Goal: Task Accomplishment & Management: Complete application form

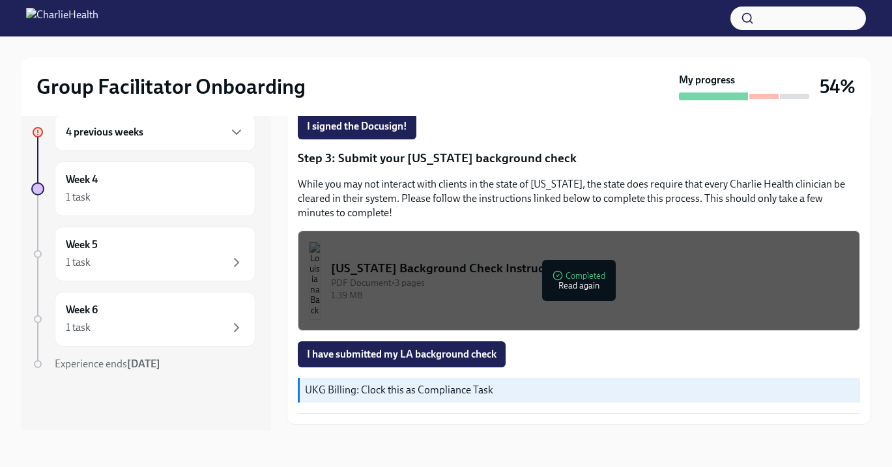
scroll to position [388, 0]
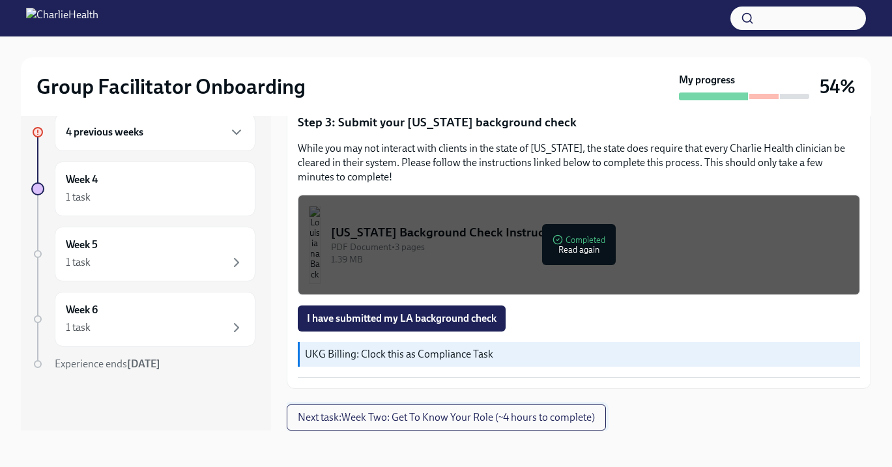
click at [518, 418] on span "Next task : Week Two: Get To Know Your Role (~4 hours to complete)" at bounding box center [446, 417] width 297 height 13
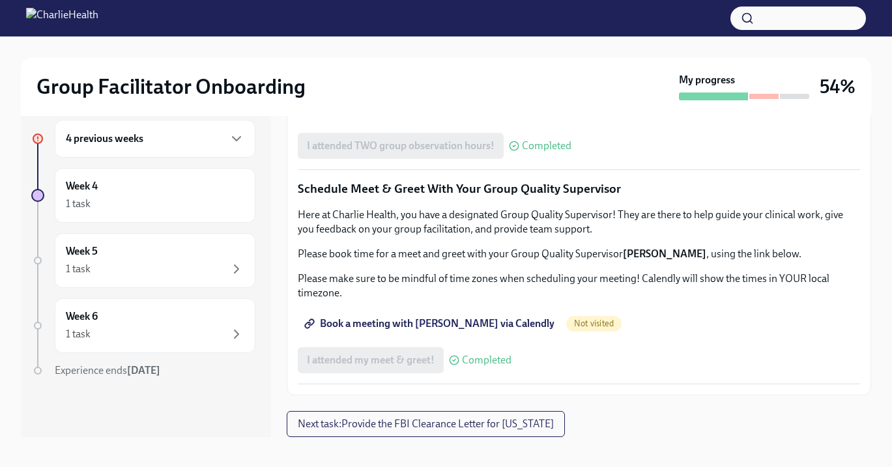
scroll to position [23, 0]
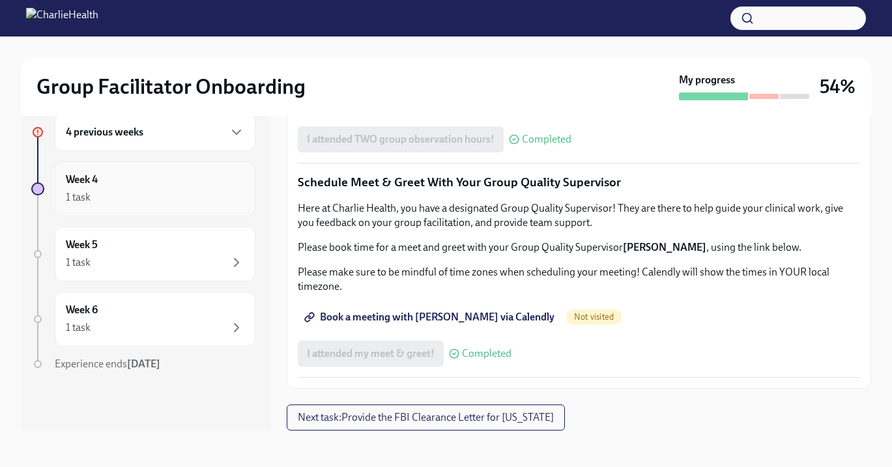
click at [168, 184] on div "Week 4 1 task" at bounding box center [155, 189] width 179 height 33
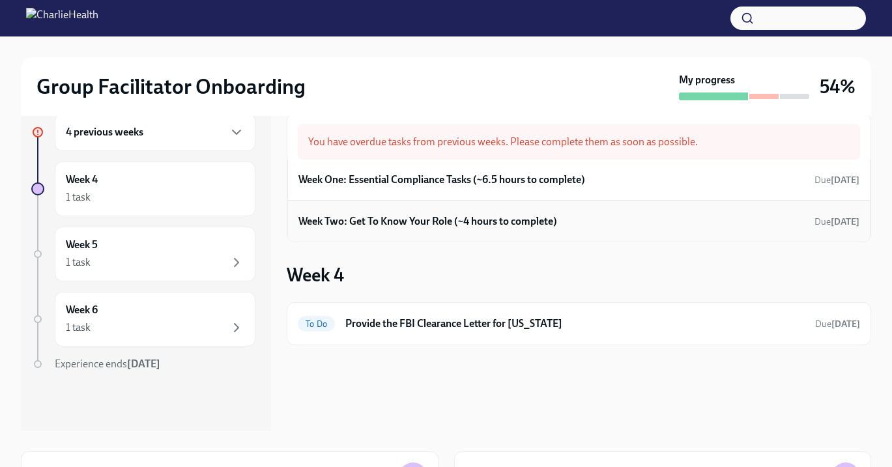
click at [360, 221] on h6 "Week Two: Get To Know Your Role (~4 hours to complete)" at bounding box center [428, 221] width 259 height 14
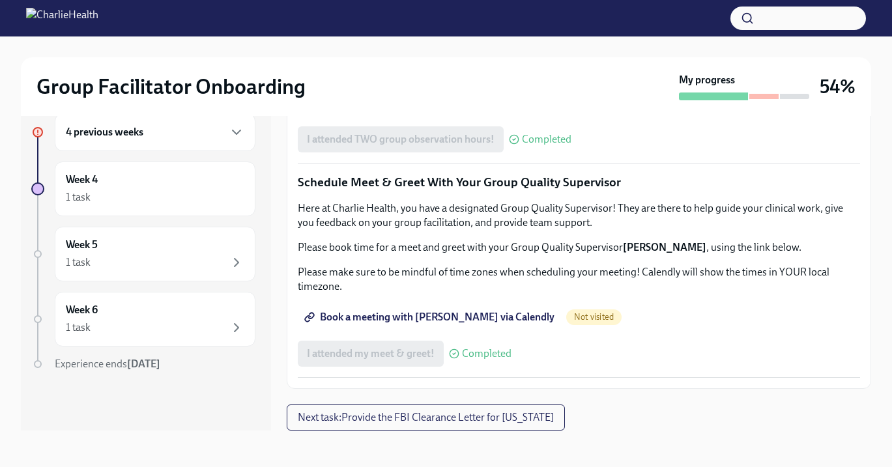
scroll to position [1271, 0]
click at [430, 413] on span "Next task : Provide the FBI Clearance Letter for [US_STATE]" at bounding box center [426, 417] width 256 height 13
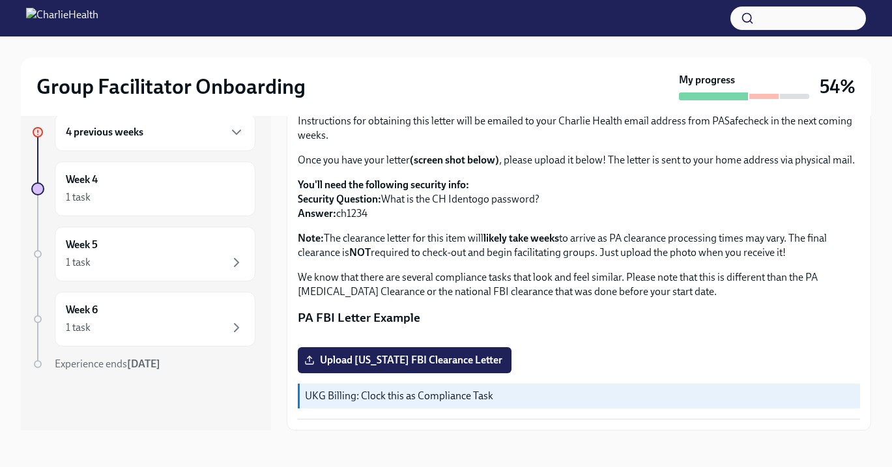
scroll to position [254, 0]
click at [121, 258] on div "1 task" at bounding box center [155, 263] width 179 height 16
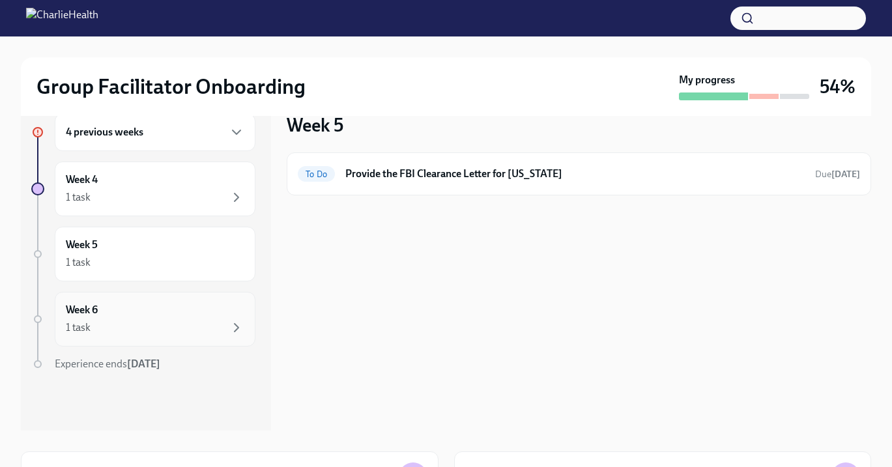
click at [128, 323] on div "1 task" at bounding box center [155, 328] width 179 height 16
click at [100, 131] on h6 "4 previous weeks" at bounding box center [105, 132] width 78 height 14
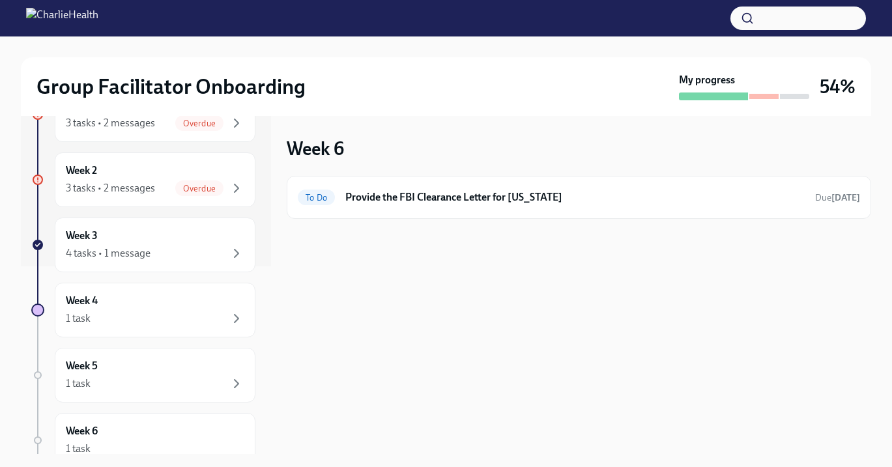
scroll to position [190, 0]
click at [162, 246] on div "4 tasks • 1 message" at bounding box center [155, 252] width 179 height 16
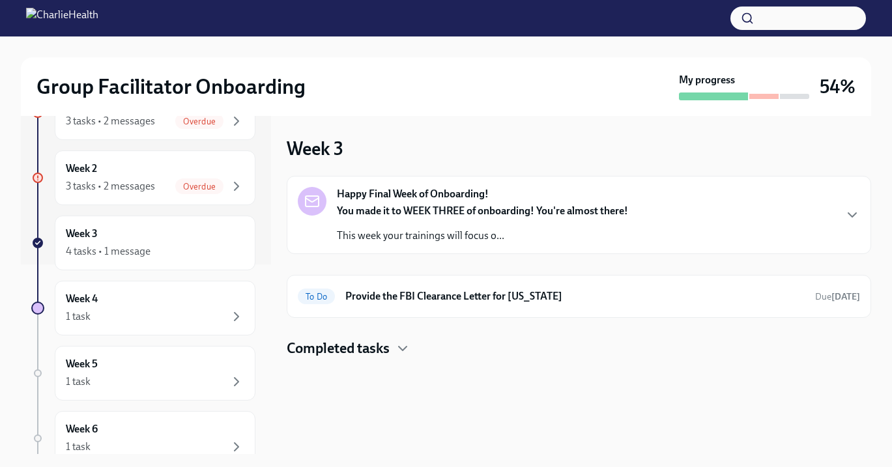
click at [413, 223] on div "You made it to WEEK THREE of onboarding! You're almost there! This week your tr…" at bounding box center [482, 223] width 291 height 39
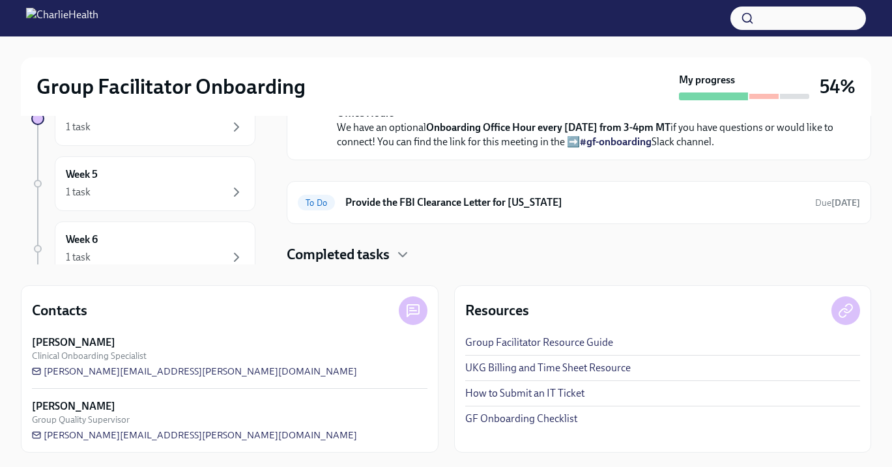
scroll to position [191, 0]
click at [481, 417] on link "GF Onboarding Checklist" at bounding box center [521, 418] width 112 height 14
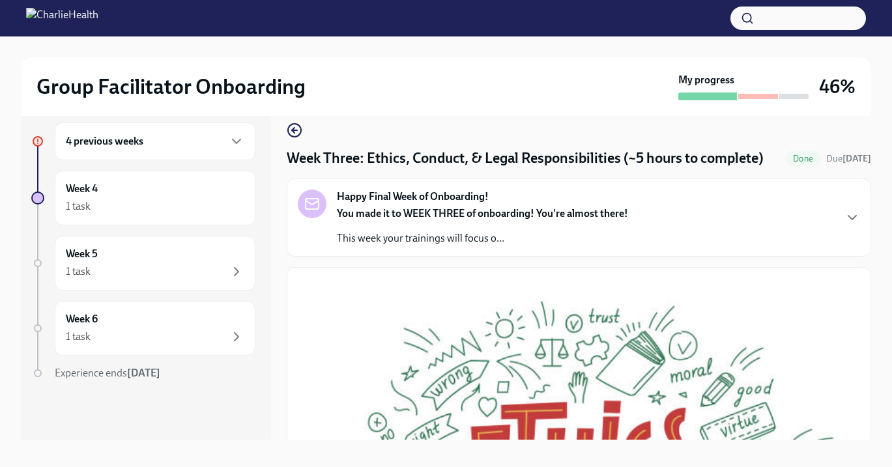
scroll to position [8, 0]
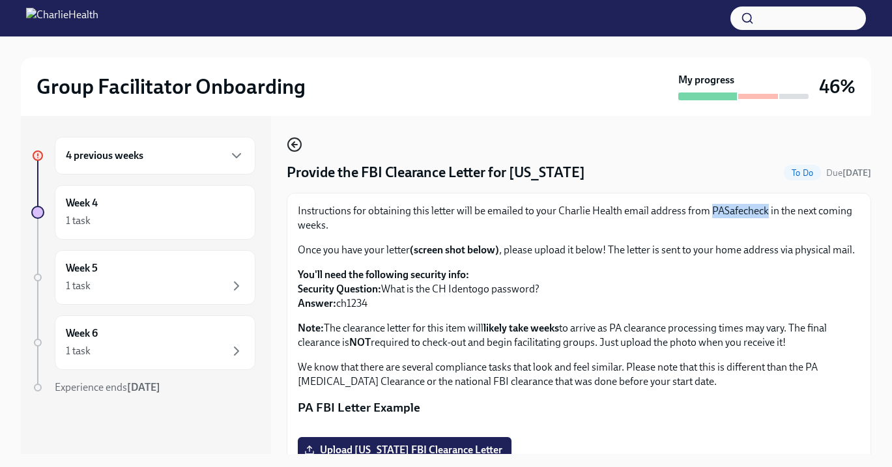
click at [296, 143] on icon "button" at bounding box center [295, 145] width 16 height 16
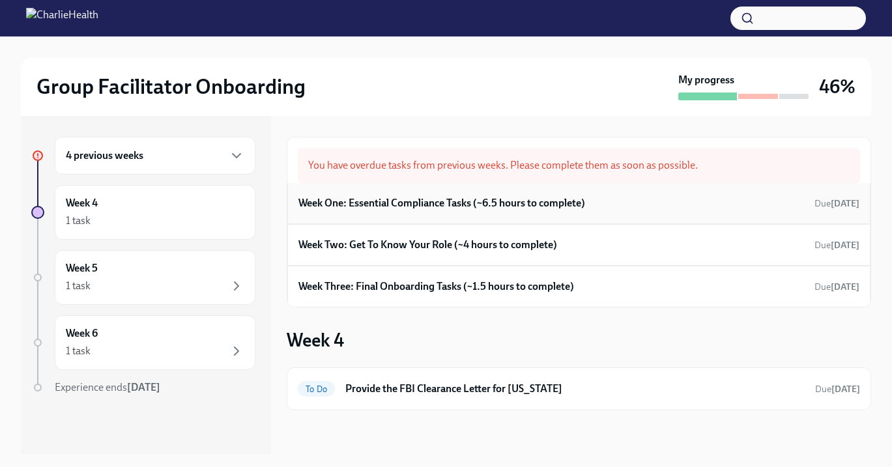
click at [399, 209] on h6 "Week One: Essential Compliance Tasks (~6.5 hours to complete)" at bounding box center [442, 203] width 287 height 14
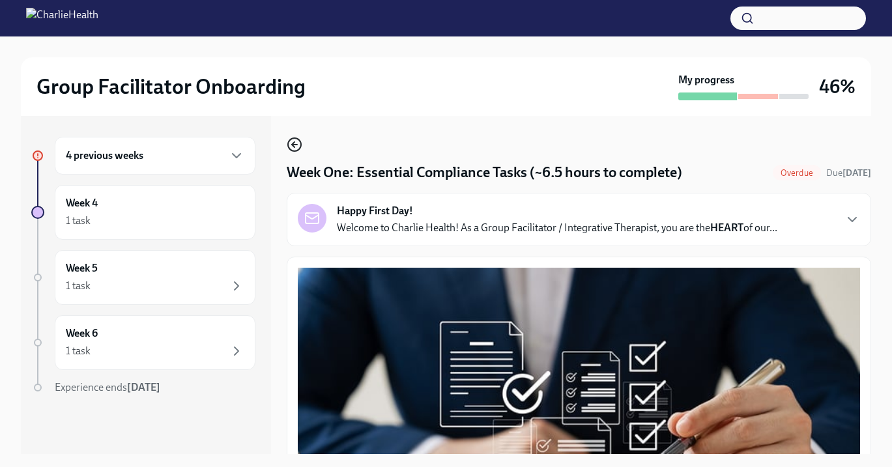
click at [291, 143] on icon "button" at bounding box center [295, 145] width 16 height 16
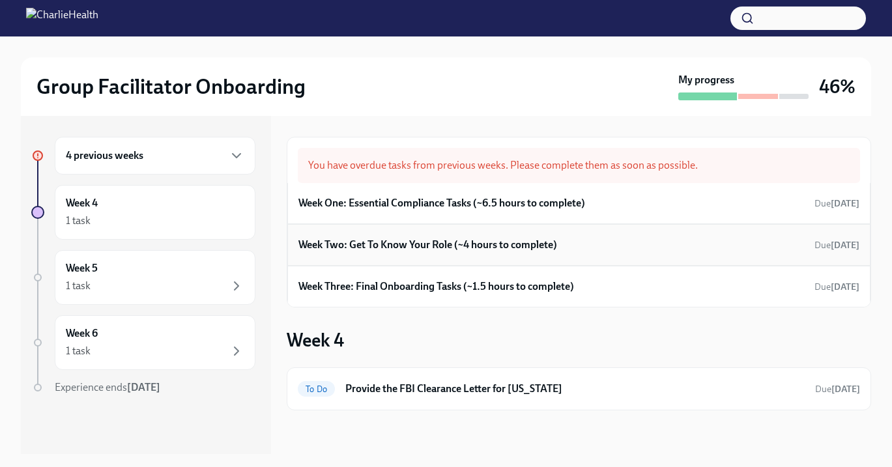
click at [382, 247] on h6 "Week Two: Get To Know Your Role (~4 hours to complete)" at bounding box center [428, 245] width 259 height 14
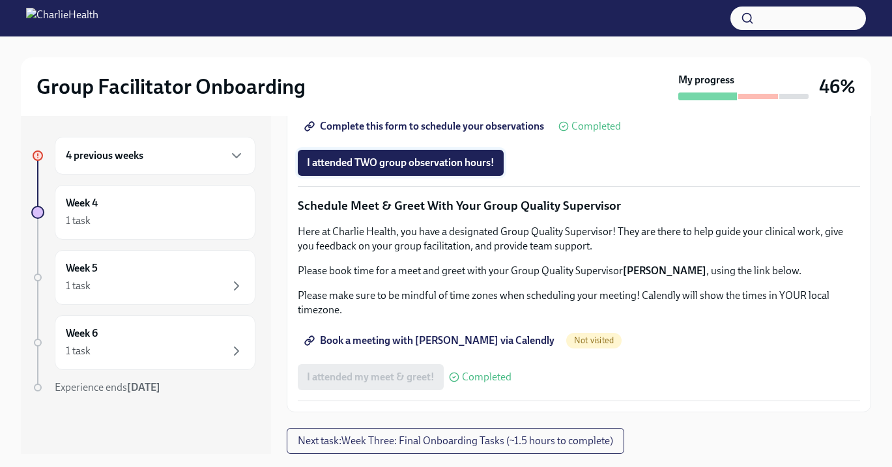
scroll to position [1071, 0]
click at [424, 169] on span "I attended TWO group observation hours!" at bounding box center [401, 162] width 188 height 13
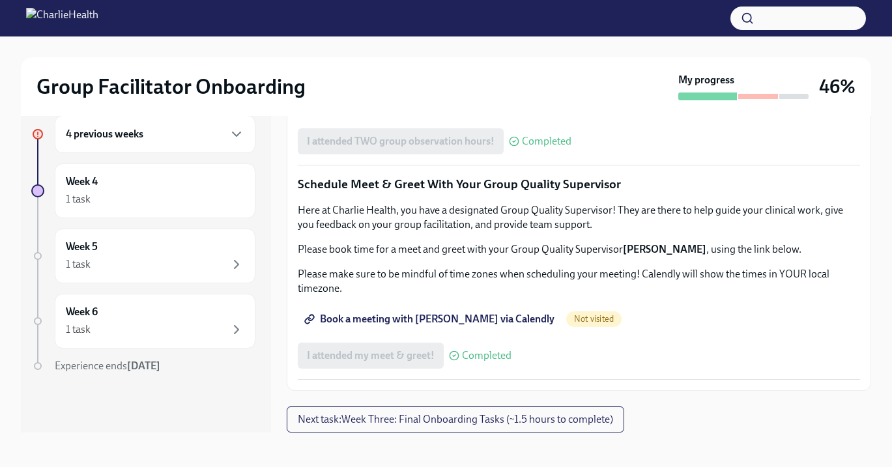
scroll to position [23, 0]
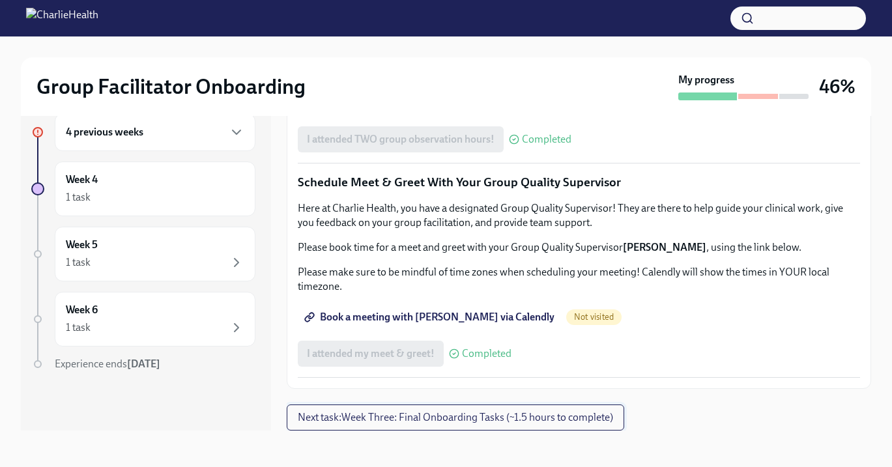
click at [481, 413] on span "Next task : Week Three: Final Onboarding Tasks (~1.5 hours to complete)" at bounding box center [455, 417] width 315 height 13
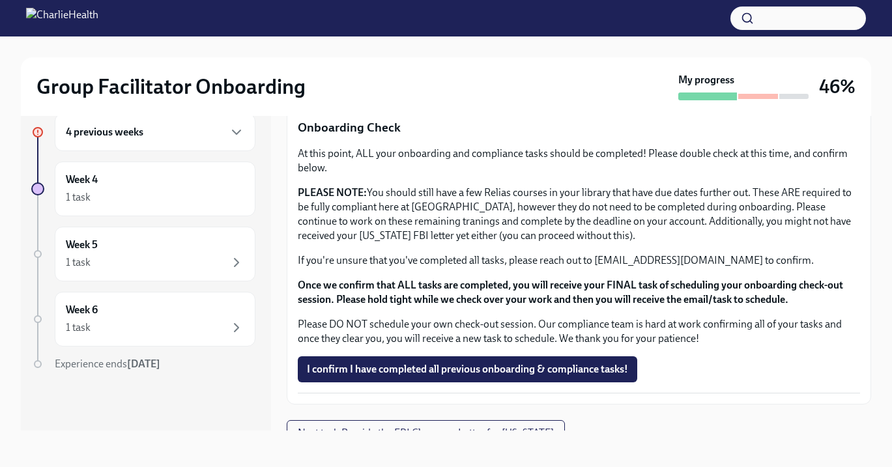
scroll to position [1070, 0]
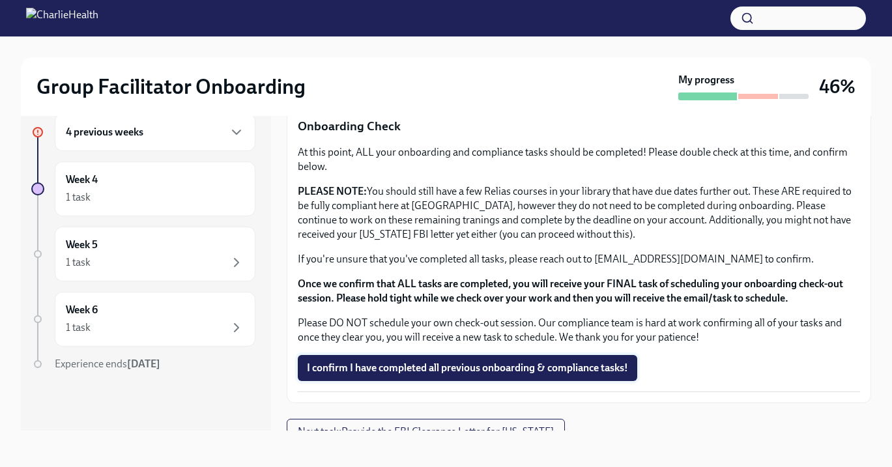
click at [432, 362] on span "I confirm I have completed all previous onboarding & compliance tasks!" at bounding box center [467, 368] width 321 height 13
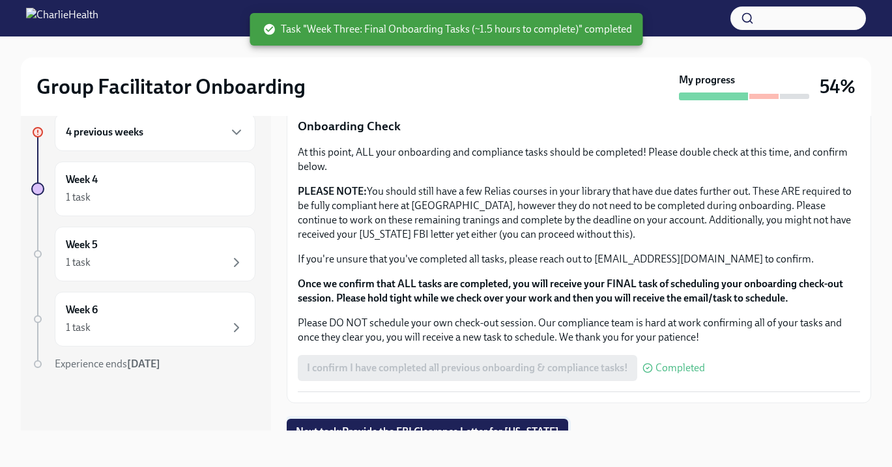
click at [437, 426] on span "Next task : Provide the FBI Clearance Letter for [US_STATE]" at bounding box center [427, 432] width 263 height 13
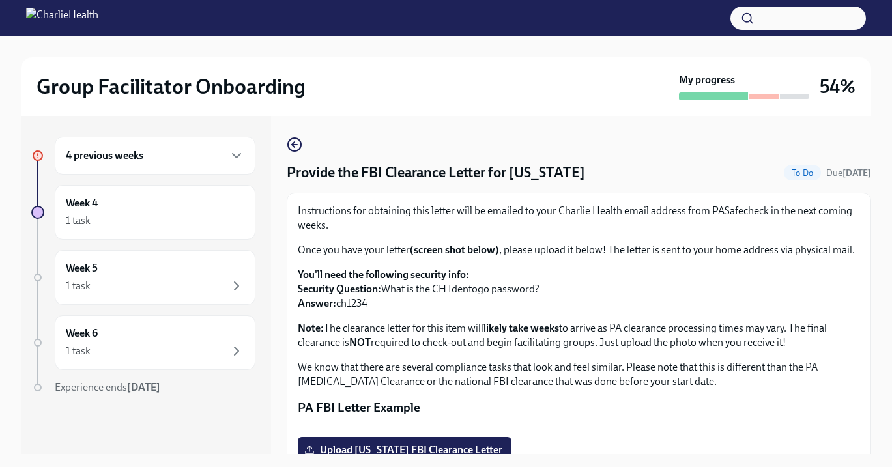
scroll to position [2, 0]
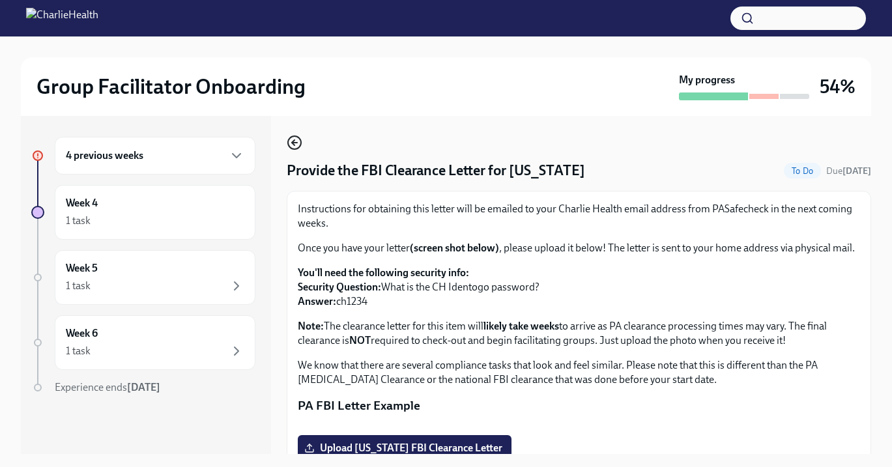
click at [295, 149] on circle "button" at bounding box center [294, 142] width 13 height 13
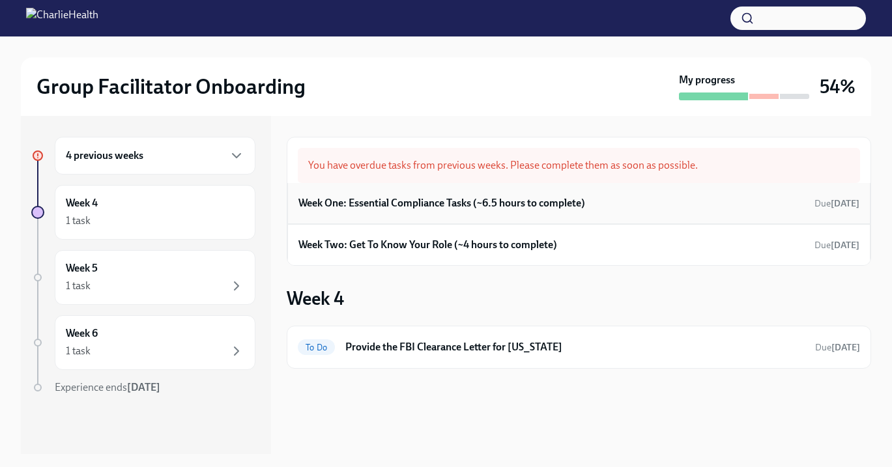
click at [366, 205] on h6 "Week One: Essential Compliance Tasks (~6.5 hours to complete)" at bounding box center [442, 203] width 287 height 14
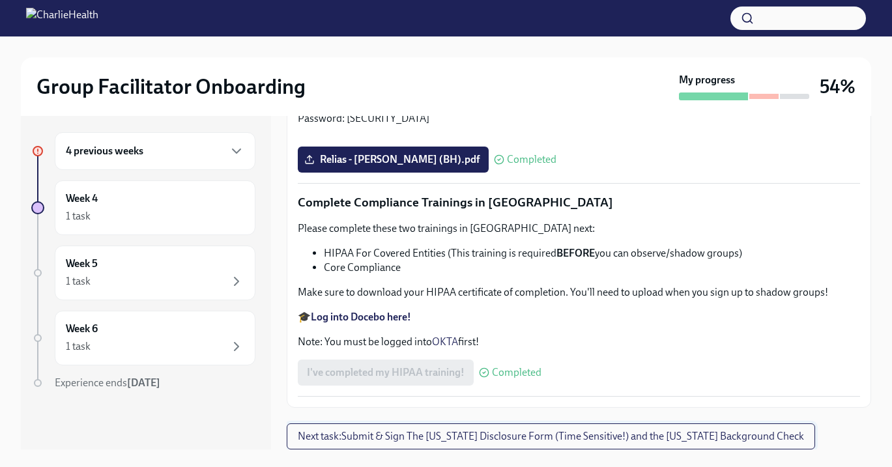
scroll to position [23, 0]
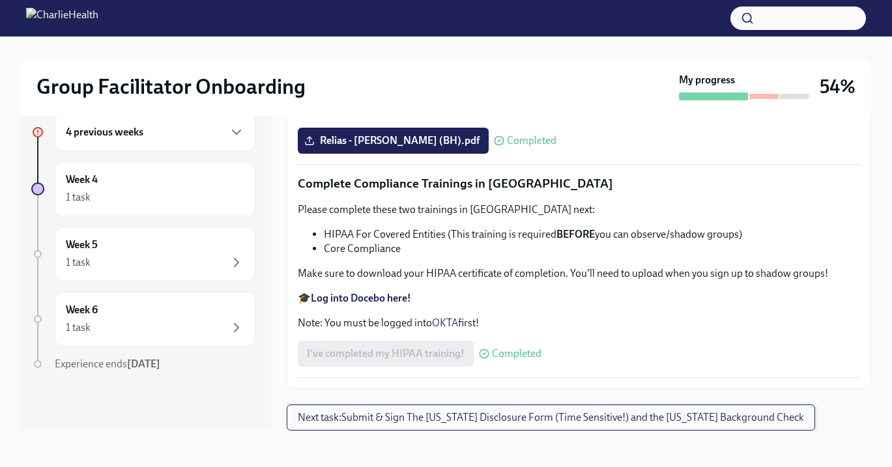
click at [433, 415] on span "Next task : Submit & Sign The [US_STATE] Disclosure Form (Time Sensitive!) and …" at bounding box center [551, 417] width 506 height 13
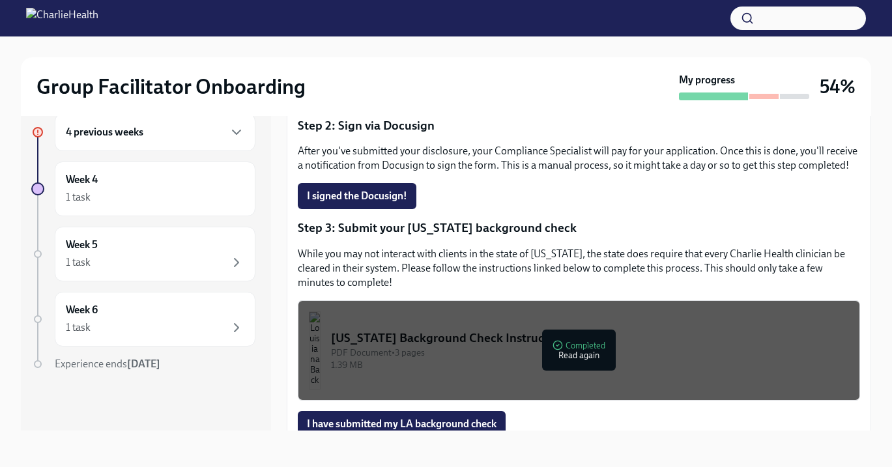
scroll to position [291, 0]
